Goal: Information Seeking & Learning: Understand process/instructions

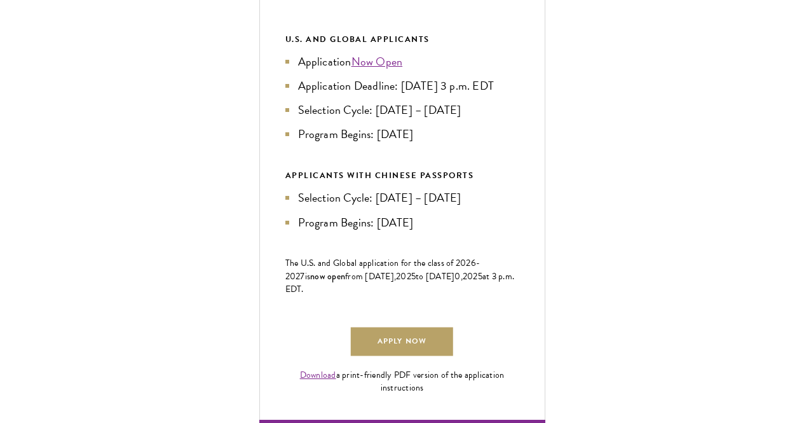
scroll to position [744, 0]
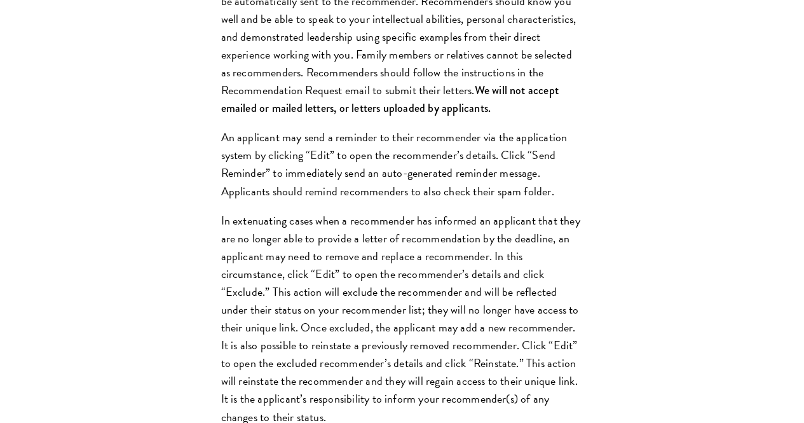
scroll to position [1792, 0]
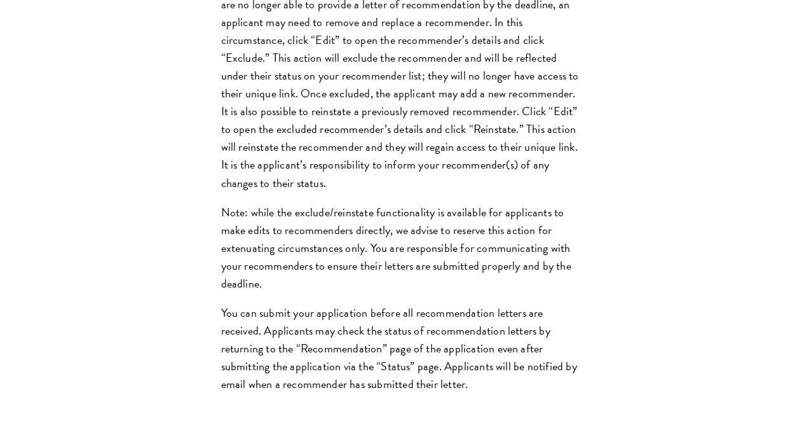
scroll to position [1862, 0]
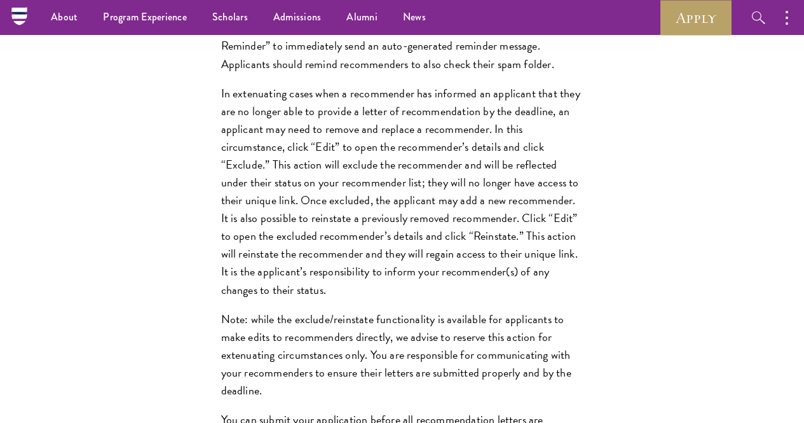
click at [303, 241] on div "Register three recommenders by providing their names, professional titles, and …" at bounding box center [402, 143] width 439 height 775
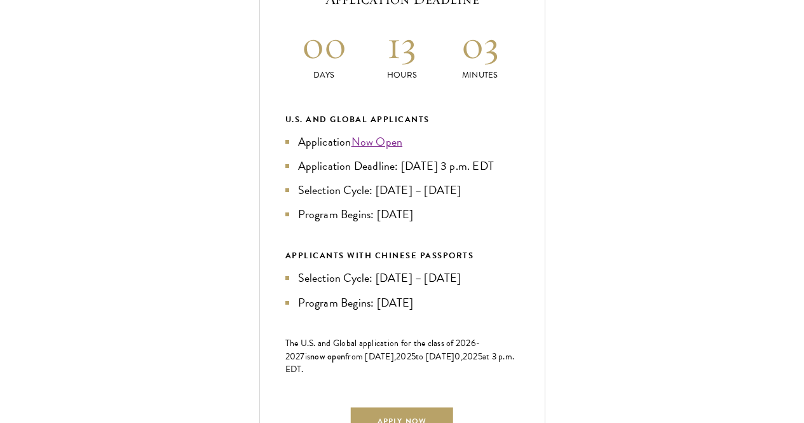
scroll to position [561, 0]
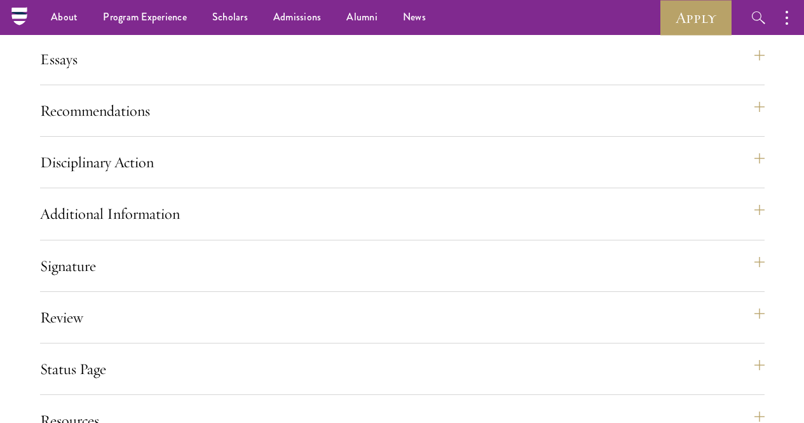
scroll to position [1483, 0]
